Goal: Transaction & Acquisition: Purchase product/service

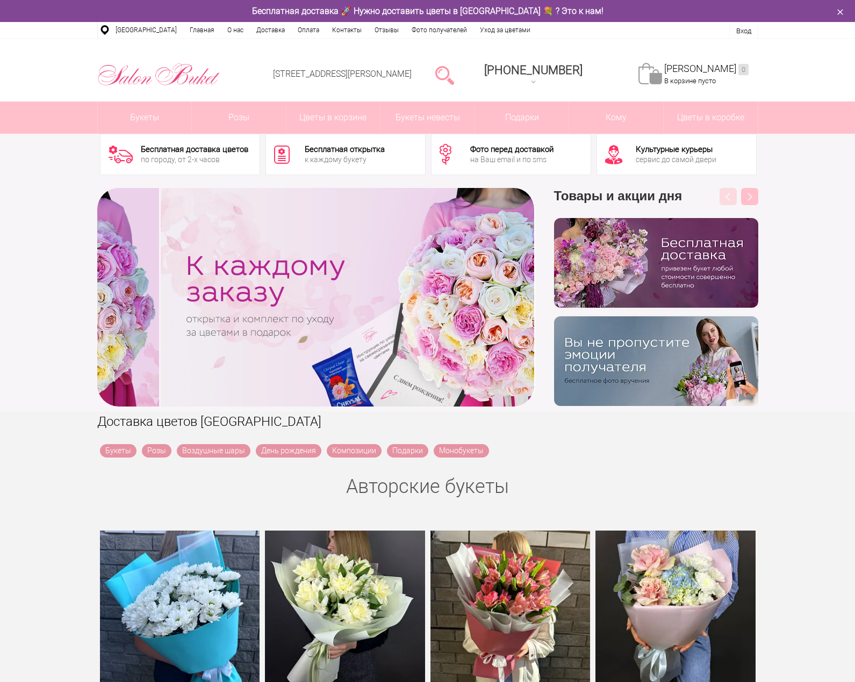
drag, startPoint x: 443, startPoint y: 295, endPoint x: 714, endPoint y: 296, distance: 270.7
click at [714, 296] on div "‹ › Previous Товары и акции дня" at bounding box center [427, 297] width 661 height 219
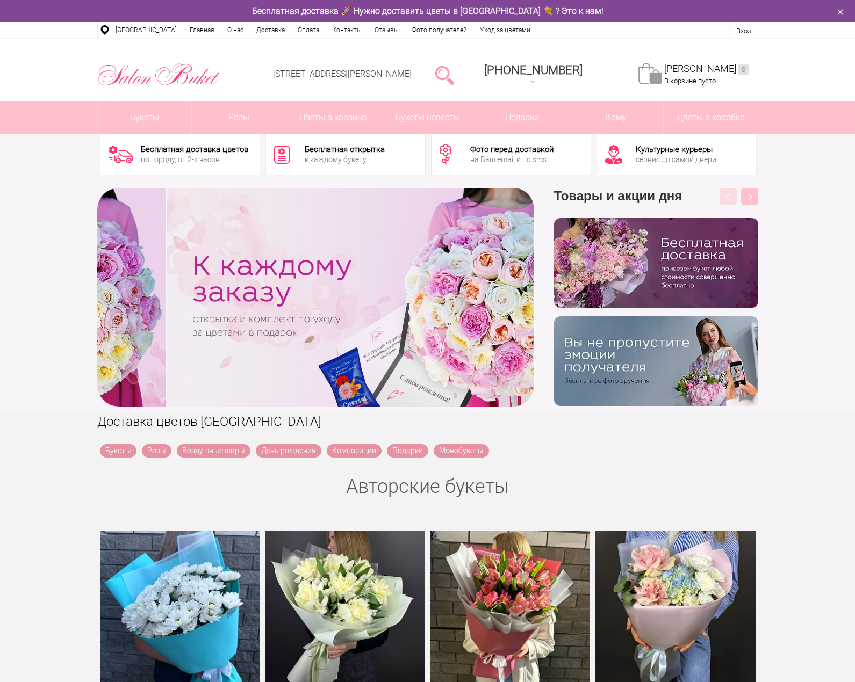
drag, startPoint x: 357, startPoint y: 295, endPoint x: 699, endPoint y: 289, distance: 342.2
click at [660, 291] on div "‹ › Previous Товары и акции дня" at bounding box center [427, 297] width 661 height 219
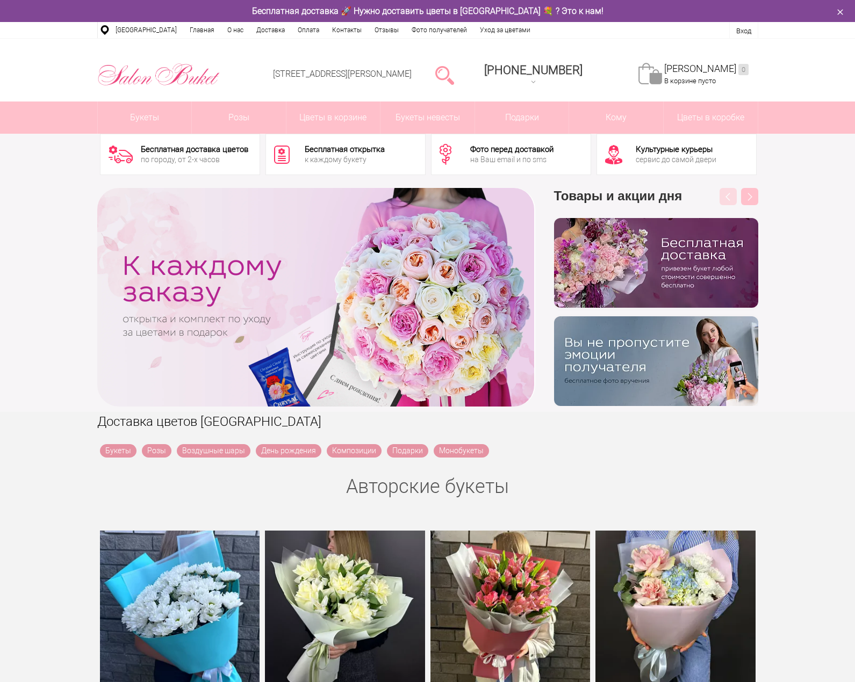
drag, startPoint x: 655, startPoint y: 270, endPoint x: 423, endPoint y: 281, distance: 232.3
click at [435, 280] on div "‹ › Previous Товары и акции дня" at bounding box center [427, 297] width 661 height 219
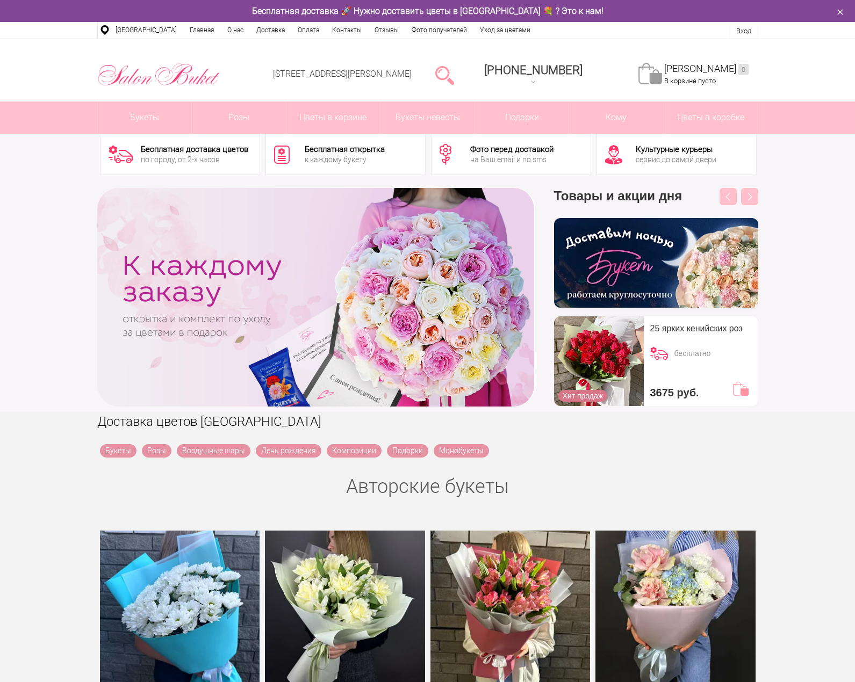
drag, startPoint x: 709, startPoint y: 273, endPoint x: 494, endPoint y: 279, distance: 215.5
click at [503, 279] on div "‹ › Previous Товары и акции дня" at bounding box center [427, 297] width 661 height 219
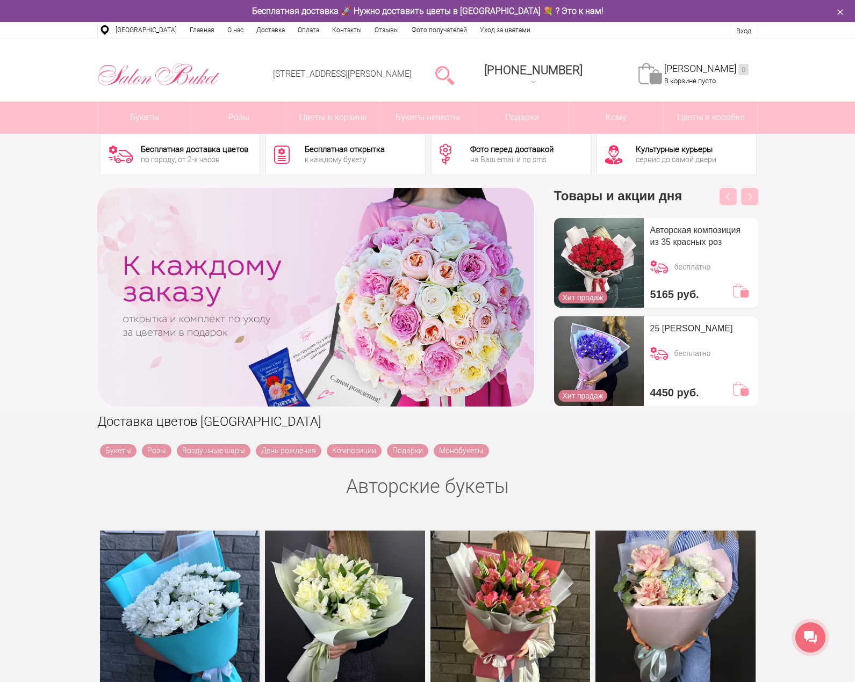
drag, startPoint x: 575, startPoint y: 298, endPoint x: 550, endPoint y: 299, distance: 24.7
click at [550, 299] on div "Previous Товары и акции дня бесплатно 3675 руб." at bounding box center [646, 297] width 223 height 219
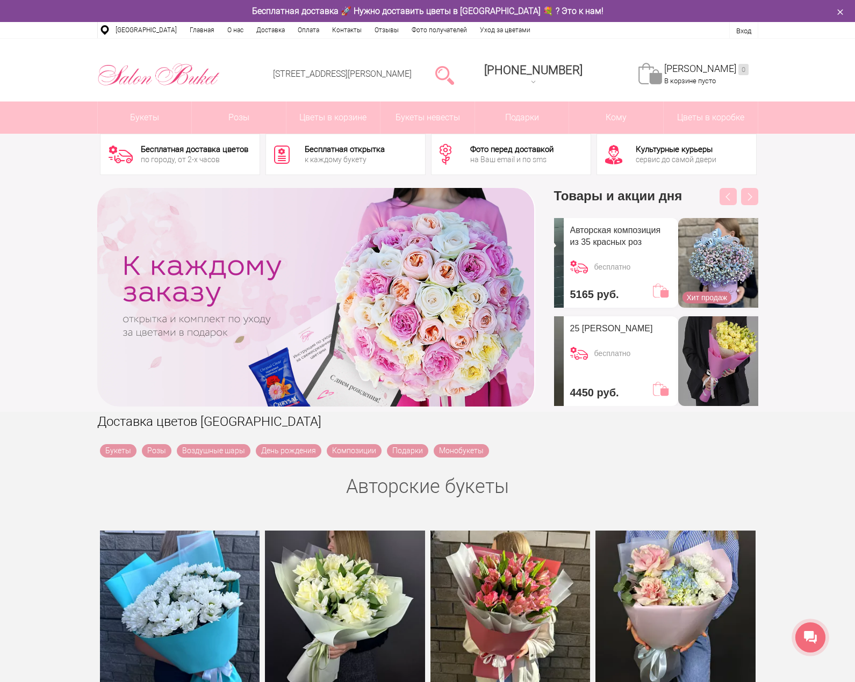
drag, startPoint x: 674, startPoint y: 283, endPoint x: 641, endPoint y: 285, distance: 32.3
click at [641, 285] on div "Авторская композиция из 35 красных роз бесплатно 5165 руб." at bounding box center [620, 263] width 114 height 90
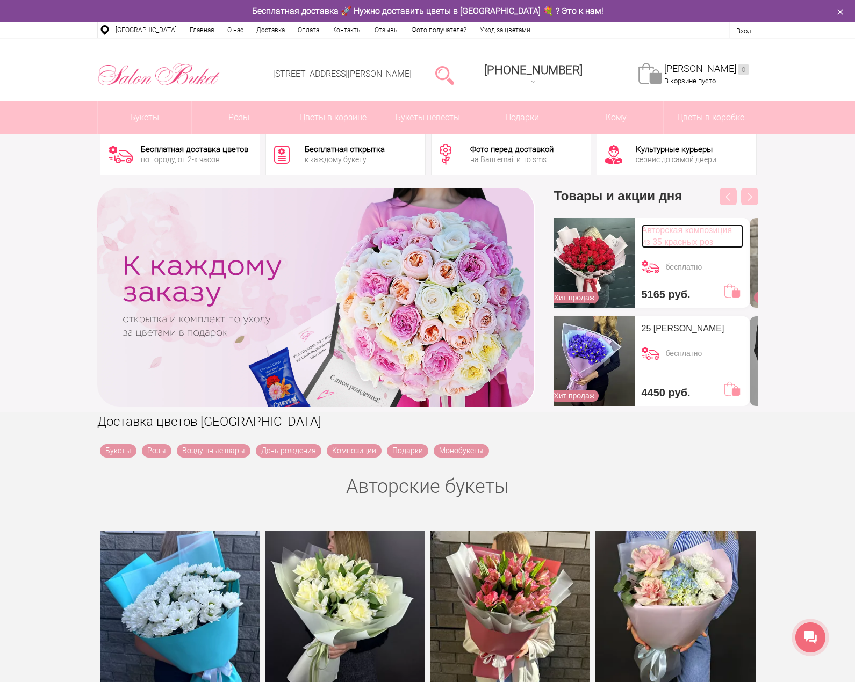
drag, startPoint x: 700, startPoint y: 237, endPoint x: 709, endPoint y: 240, distance: 9.2
click at [709, 240] on link "Авторская композиция из 35 красных роз" at bounding box center [692, 237] width 102 height 24
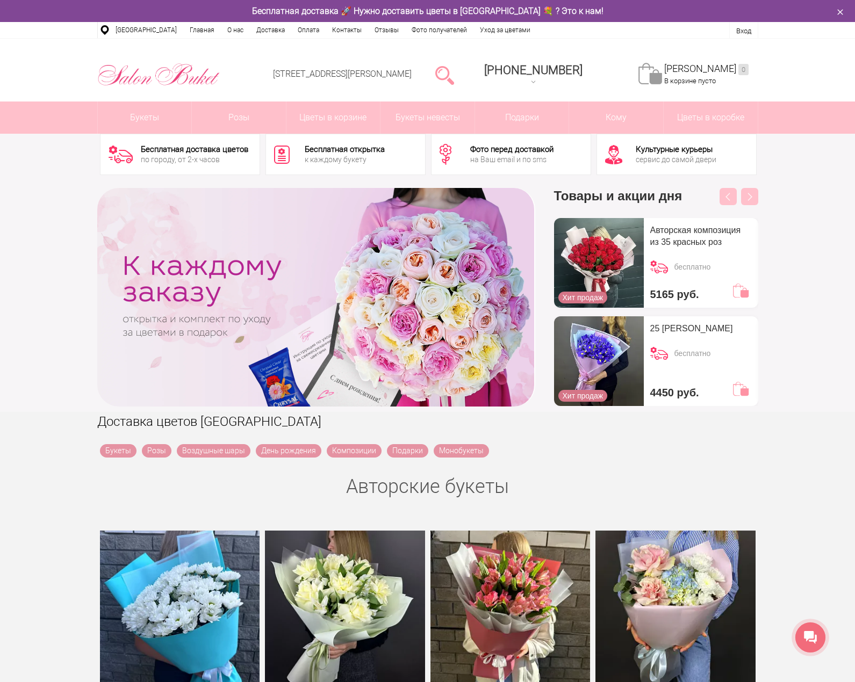
click at [706, 274] on div "Авторская композиция из 35 красных роз бесплатно 5165 руб." at bounding box center [700, 263] width 114 height 90
click at [741, 394] on link at bounding box center [740, 388] width 21 height 21
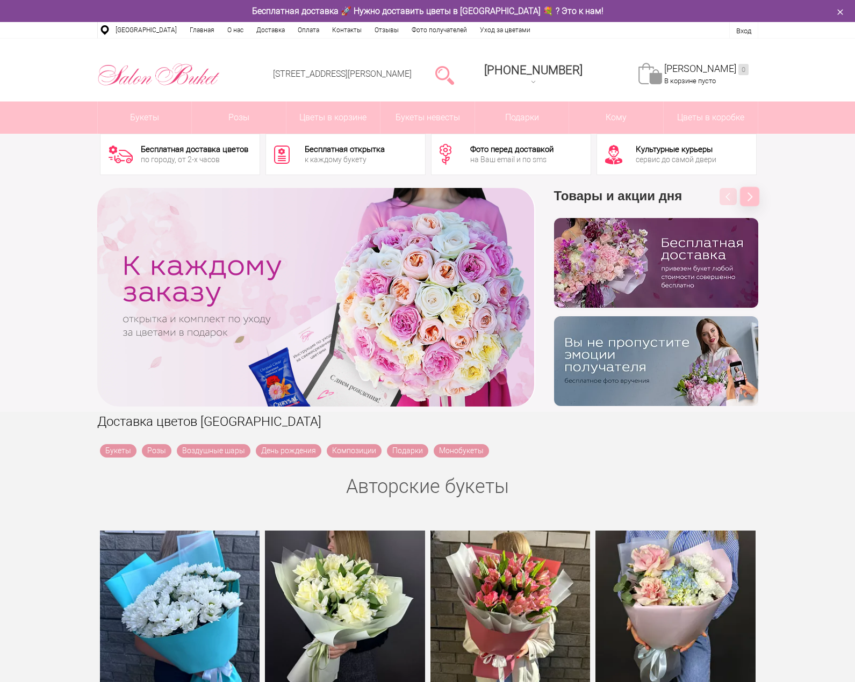
click at [752, 197] on button "Next" at bounding box center [749, 196] width 19 height 19
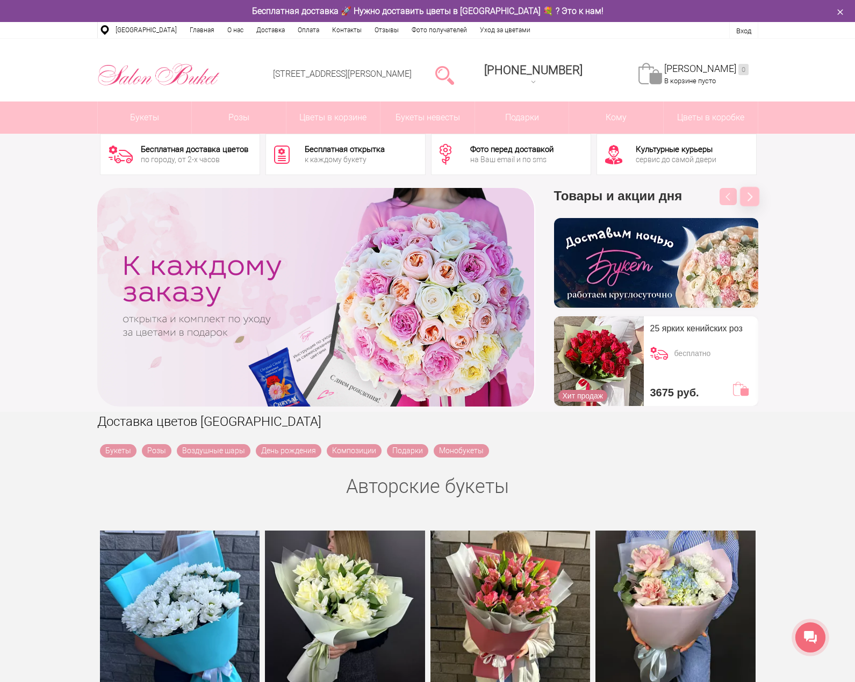
click at [752, 197] on button "Next" at bounding box center [749, 196] width 19 height 19
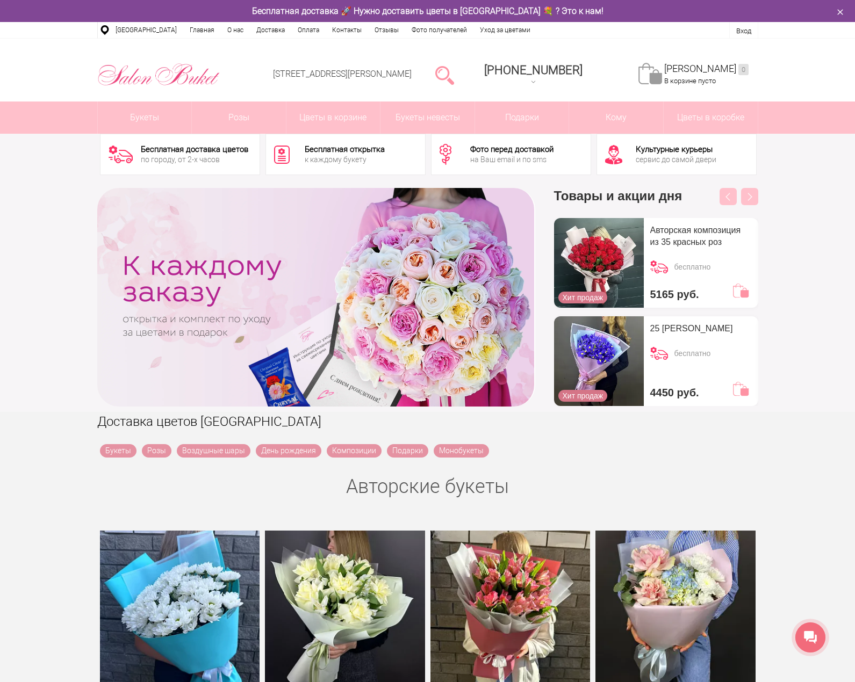
click at [716, 194] on h3 "Товары и акции дня" at bounding box center [656, 203] width 204 height 30
click at [722, 197] on button "Previous" at bounding box center [727, 196] width 19 height 19
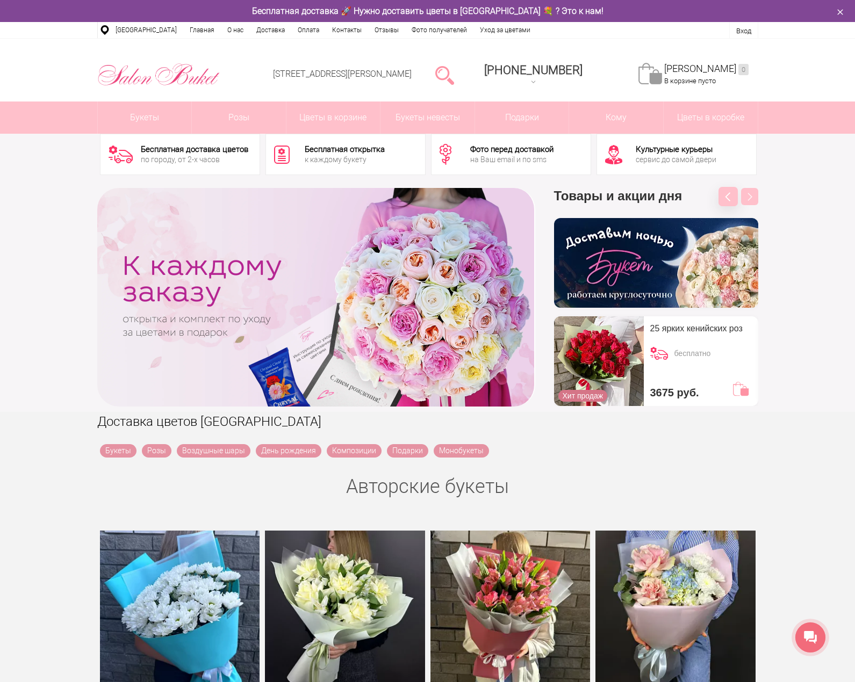
click at [727, 196] on button "Previous" at bounding box center [727, 196] width 19 height 19
drag, startPoint x: 730, startPoint y: 203, endPoint x: 724, endPoint y: 205, distance: 6.3
click at [729, 204] on button "Previous" at bounding box center [727, 196] width 19 height 19
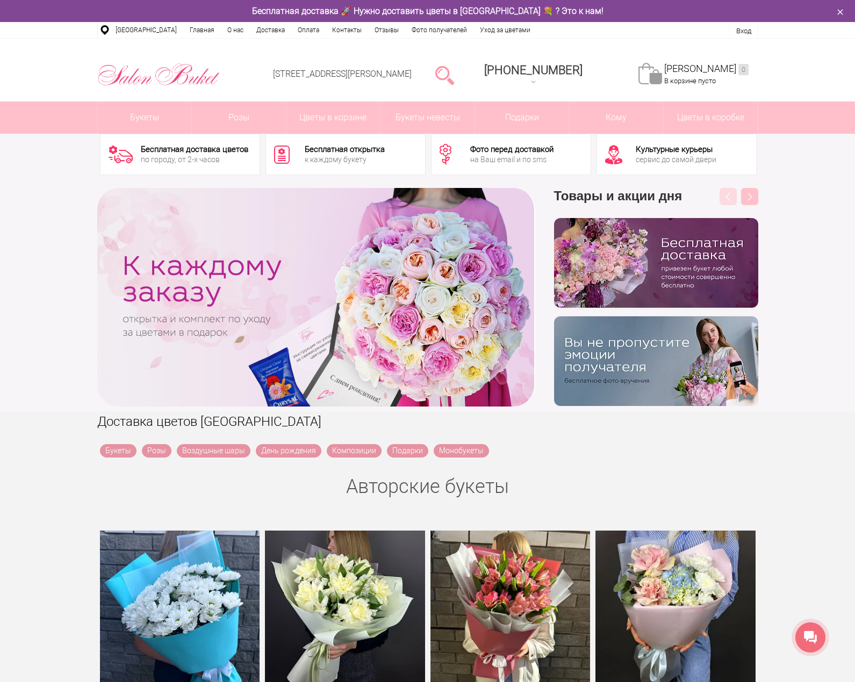
click at [743, 192] on button "Next" at bounding box center [749, 196] width 19 height 19
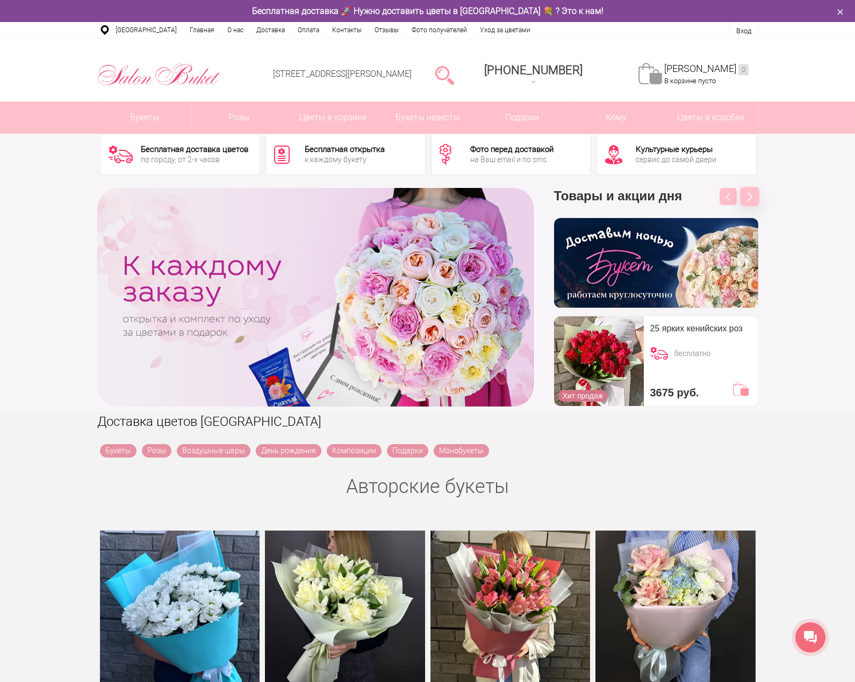
click at [743, 192] on button "Next" at bounding box center [749, 196] width 19 height 19
